Goal: Information Seeking & Learning: Learn about a topic

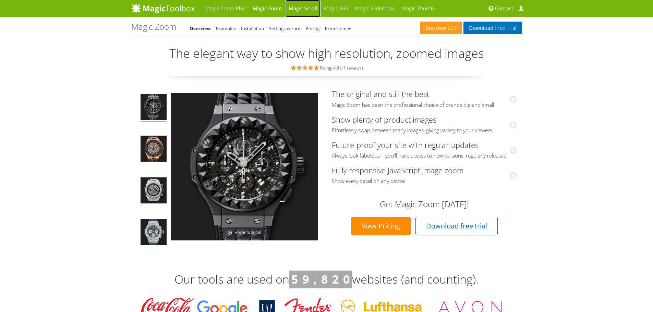
click at [305, 8] on link "Magic Scroll" at bounding box center [302, 8] width 35 height 17
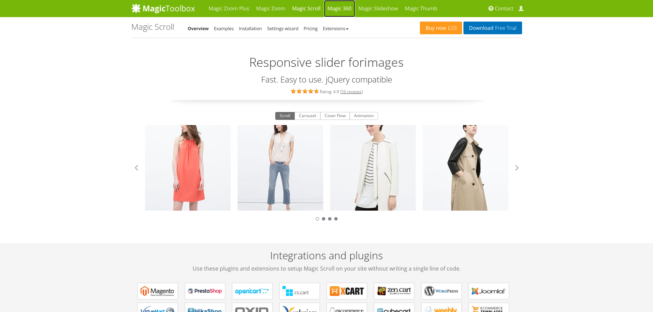
click at [347, 5] on link "Magic 360" at bounding box center [339, 8] width 31 height 17
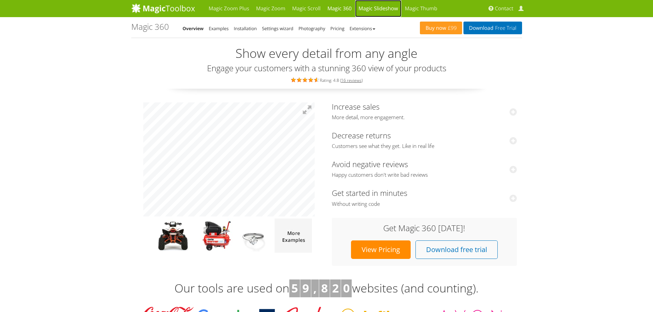
click at [389, 10] on link "Magic Slideshow" at bounding box center [378, 8] width 46 height 17
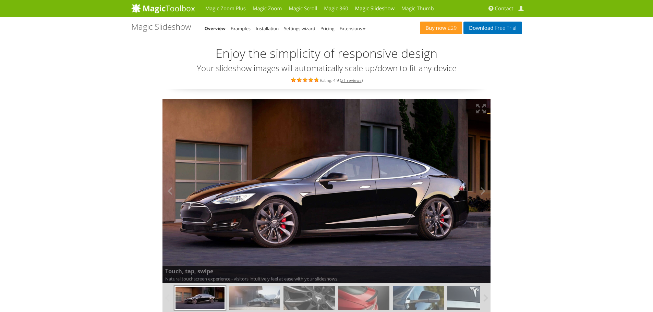
drag, startPoint x: 369, startPoint y: 176, endPoint x: 297, endPoint y: 181, distance: 72.2
click at [297, 181] on img at bounding box center [327, 191] width 394 height 221
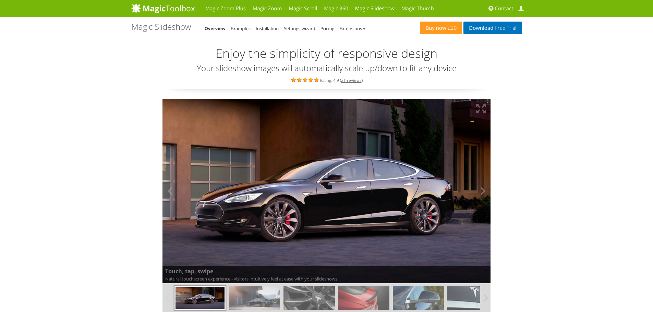
click at [297, 181] on img at bounding box center [326, 191] width 353 height 198
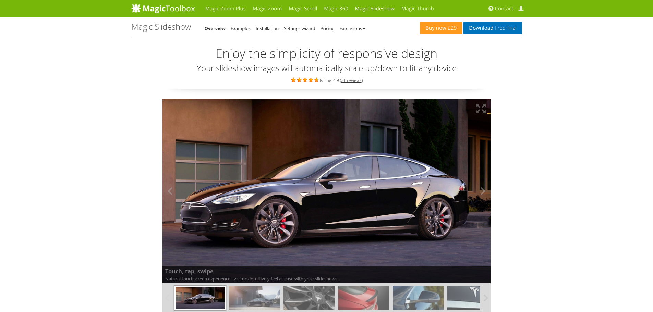
drag, startPoint x: 369, startPoint y: 197, endPoint x: 270, endPoint y: 178, distance: 100.2
click at [270, 178] on img at bounding box center [327, 191] width 394 height 221
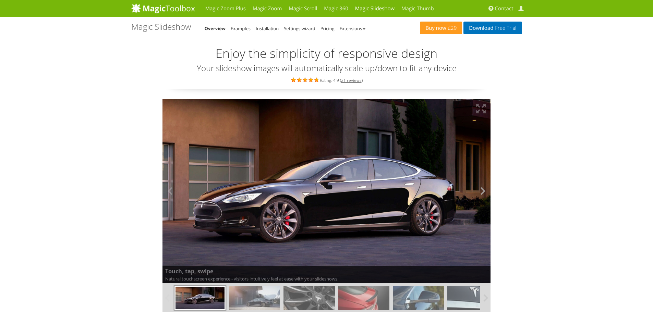
click at [485, 192] on button at bounding box center [480, 191] width 21 height 185
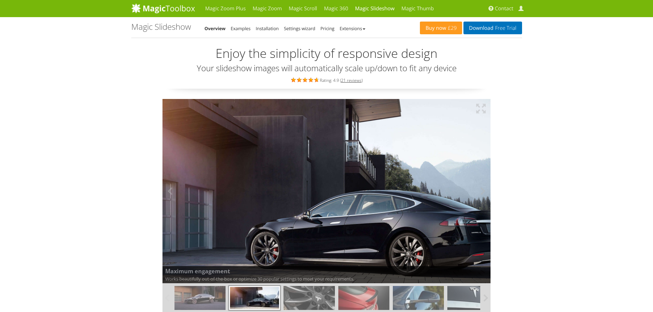
drag, startPoint x: 256, startPoint y: 184, endPoint x: 330, endPoint y: 184, distance: 73.7
click at [330, 184] on img at bounding box center [327, 191] width 394 height 221
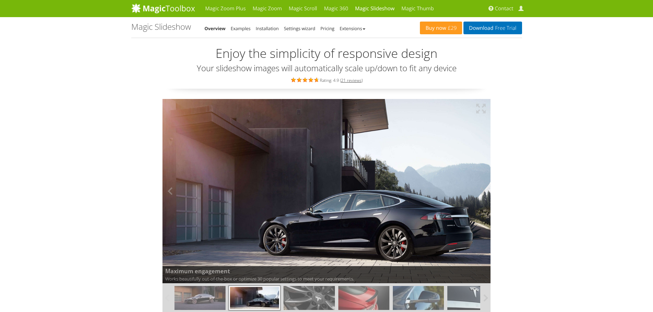
drag, startPoint x: 332, startPoint y: 165, endPoint x: 262, endPoint y: 177, distance: 70.9
click at [262, 177] on img at bounding box center [326, 191] width 328 height 185
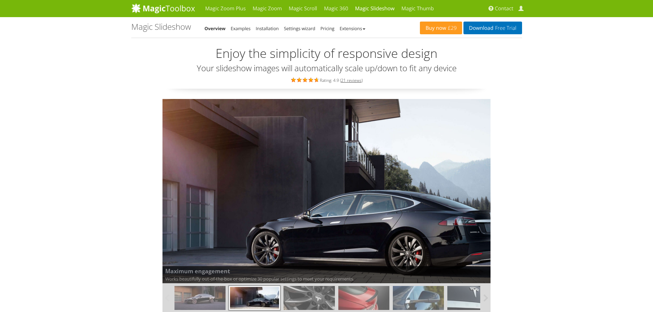
click at [316, 295] on img at bounding box center [308, 298] width 51 height 24
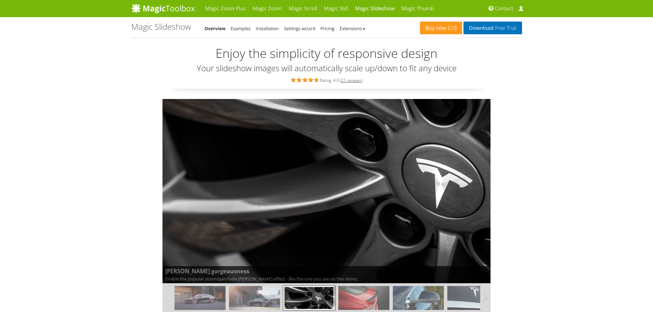
click at [361, 291] on img at bounding box center [363, 298] width 51 height 24
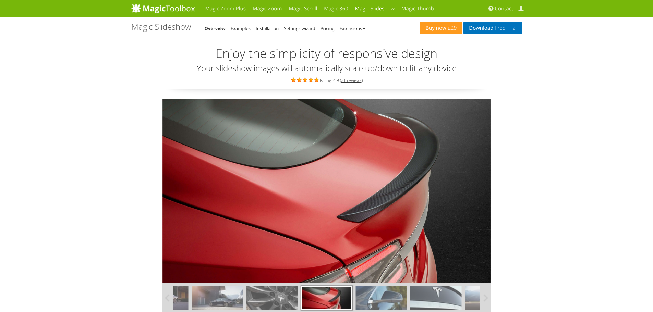
click at [442, 294] on img at bounding box center [435, 298] width 51 height 24
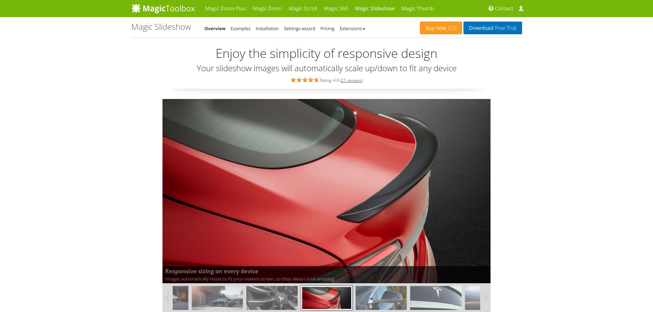
click at [438, 297] on img at bounding box center [435, 298] width 51 height 24
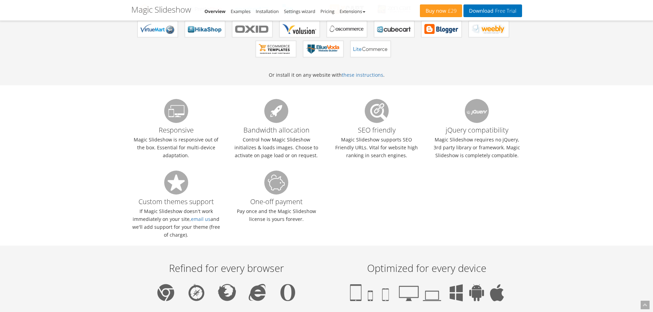
scroll to position [384, 0]
